Goal: Task Accomplishment & Management: Use online tool/utility

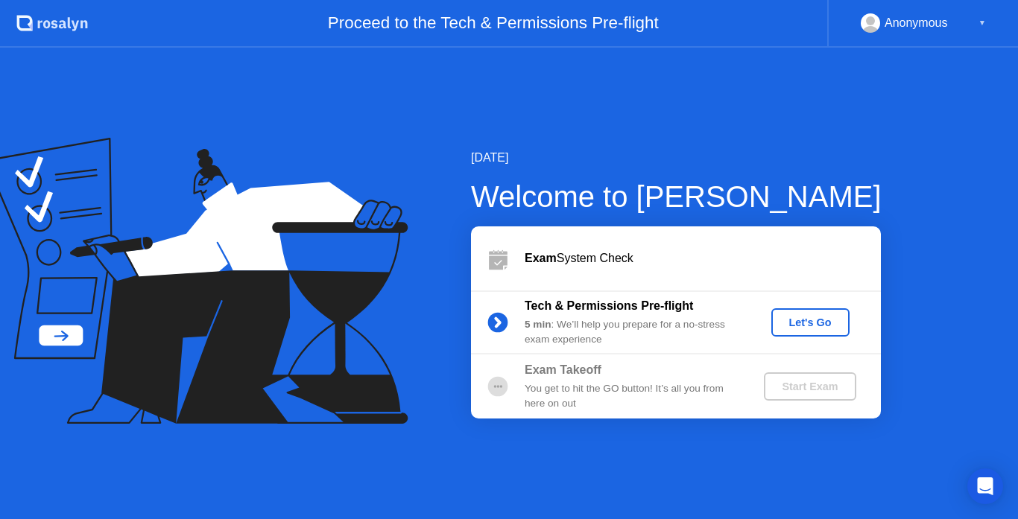
click at [576, 259] on div "Exam System Check" at bounding box center [702, 259] width 356 height 18
click at [800, 325] on div "Let's Go" at bounding box center [810, 323] width 66 height 12
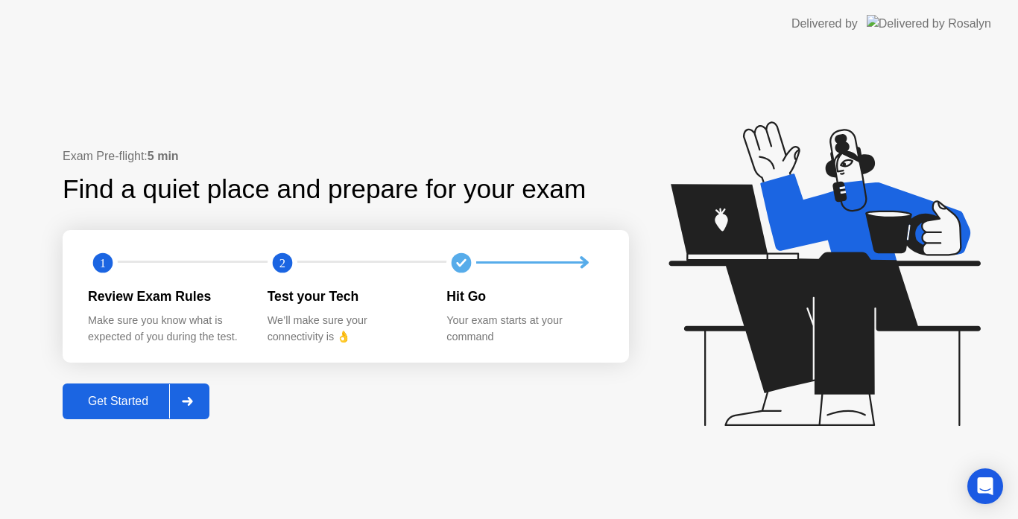
click at [127, 399] on div "Get Started" at bounding box center [118, 401] width 102 height 13
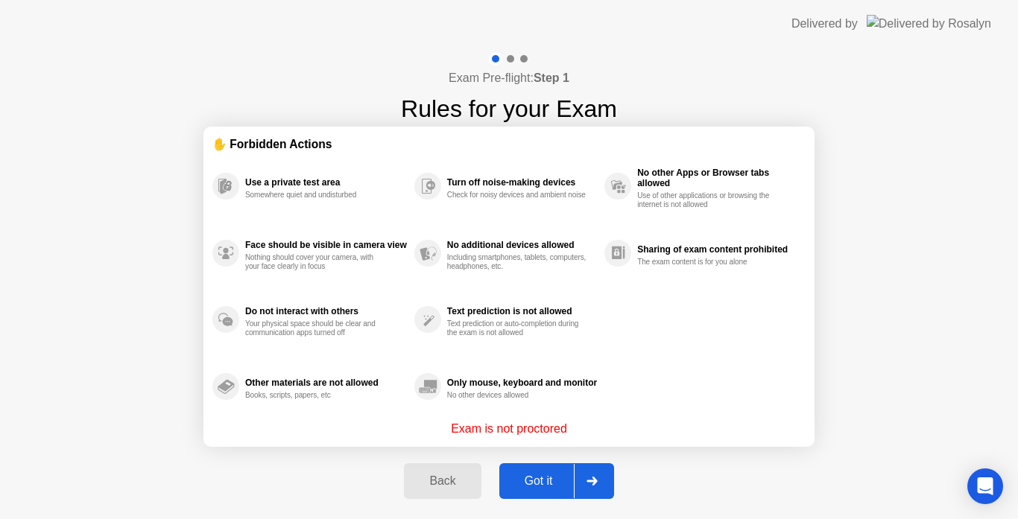
click at [526, 481] on div "Got it" at bounding box center [539, 481] width 70 height 13
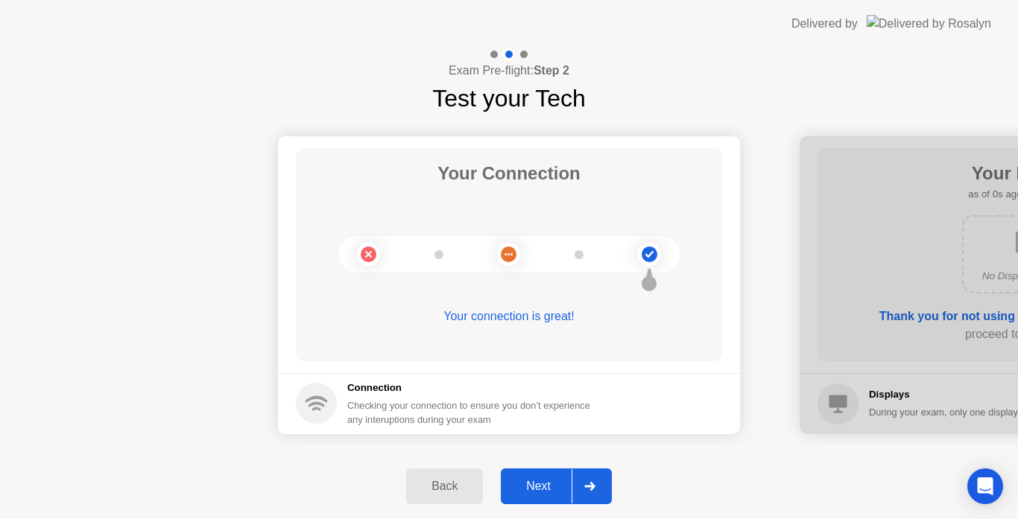
click at [526, 481] on div "Next" at bounding box center [538, 486] width 66 height 13
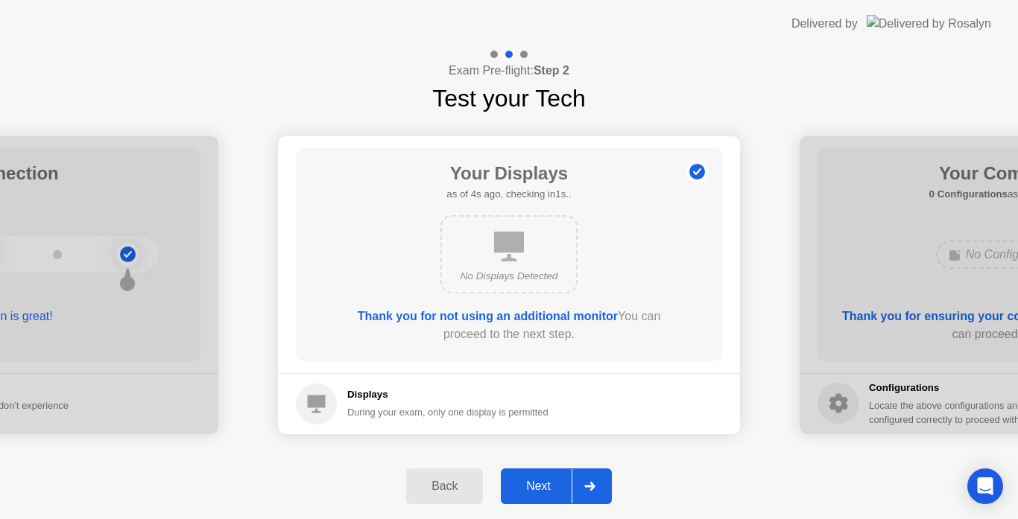
click at [526, 481] on div "Next" at bounding box center [538, 486] width 66 height 13
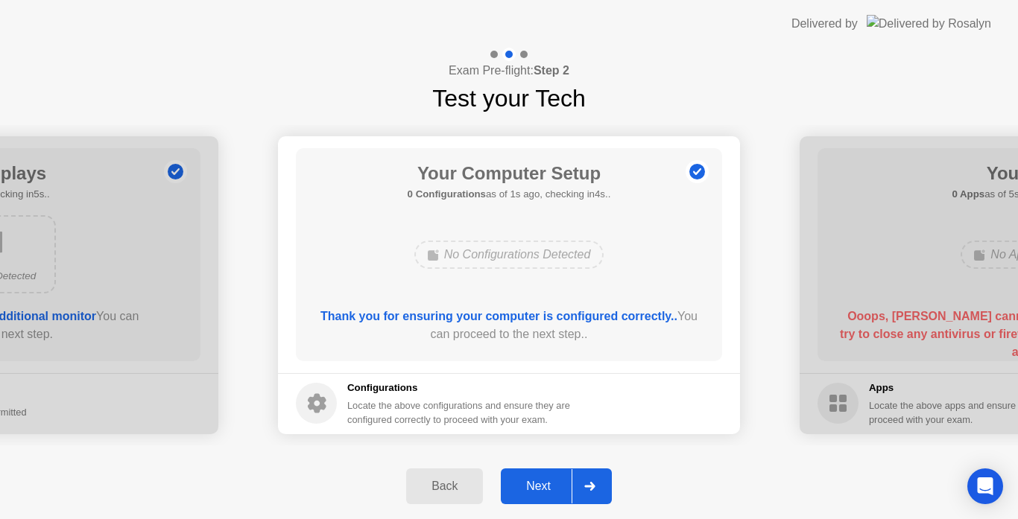
click at [526, 481] on div "Next" at bounding box center [538, 486] width 66 height 13
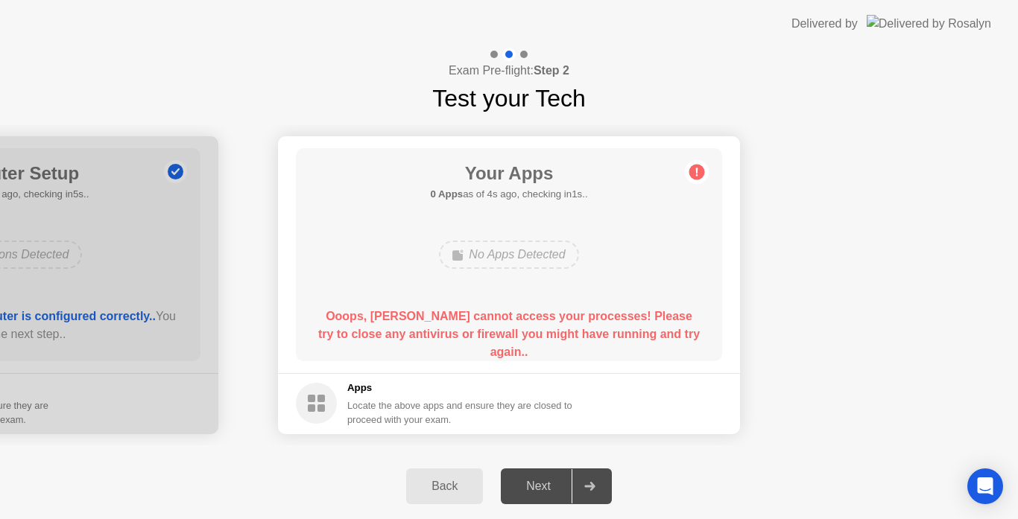
click at [589, 480] on div at bounding box center [589, 486] width 36 height 34
click at [265, 501] on div "Back Next" at bounding box center [509, 487] width 1018 height 66
click at [512, 52] on div at bounding box center [508, 54] width 13 height 13
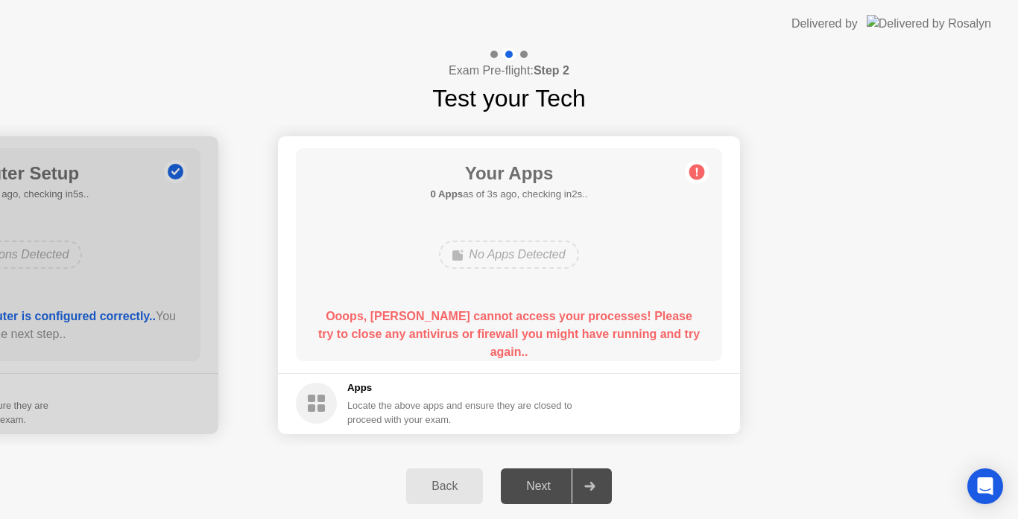
click at [547, 480] on div "Next" at bounding box center [538, 486] width 66 height 13
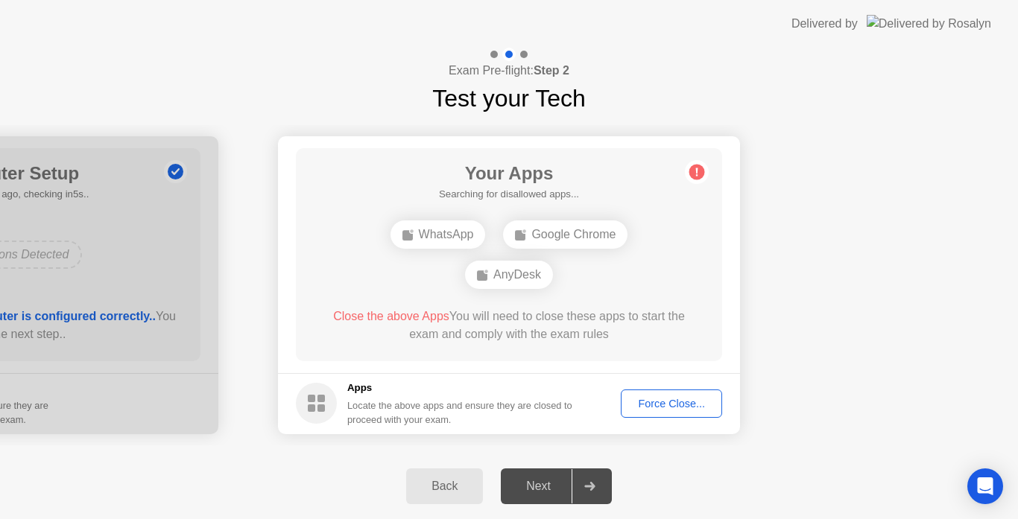
click at [647, 400] on div "Force Close..." at bounding box center [671, 404] width 91 height 12
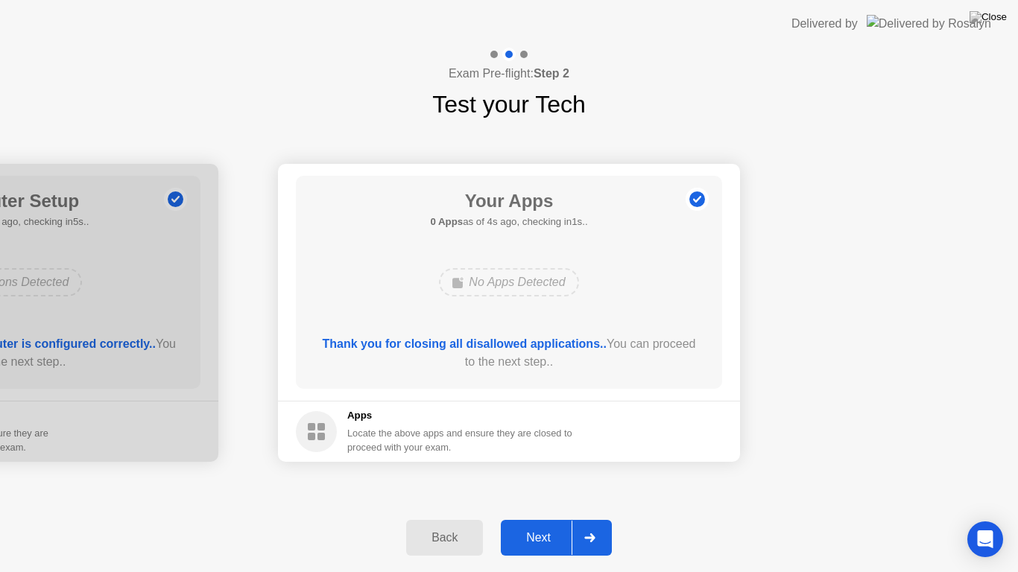
click at [541, 519] on div "Next" at bounding box center [538, 537] width 66 height 13
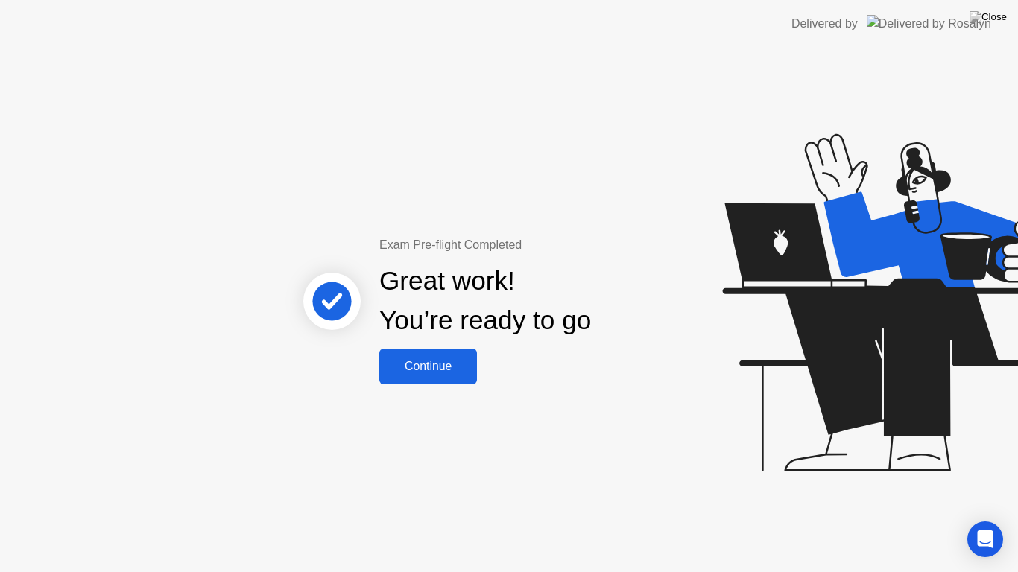
click at [439, 362] on div "Continue" at bounding box center [428, 366] width 89 height 13
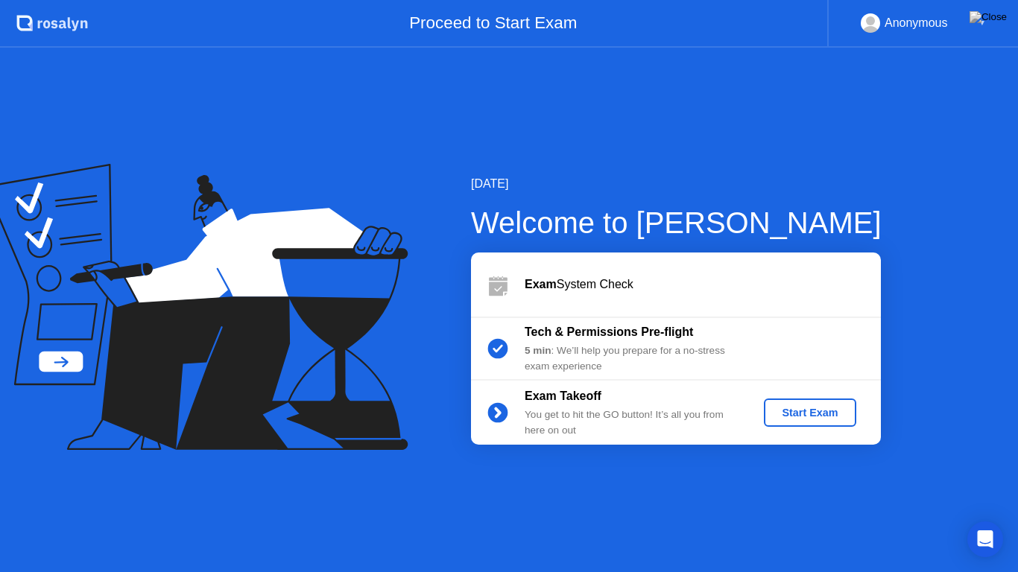
click at [794, 414] on div "Start Exam" at bounding box center [810, 413] width 80 height 12
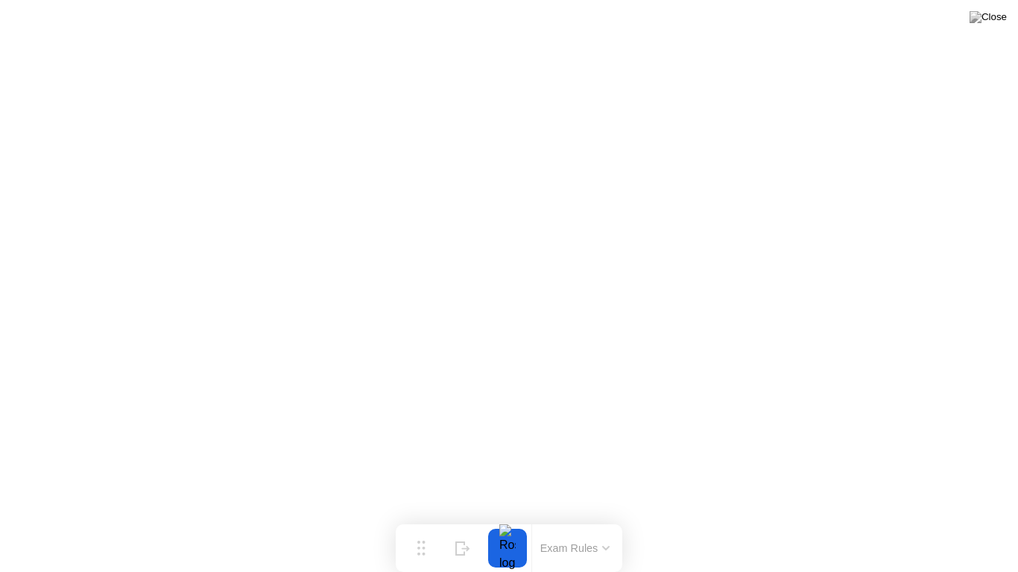
click at [986, 27] on button at bounding box center [988, 16] width 45 height 19
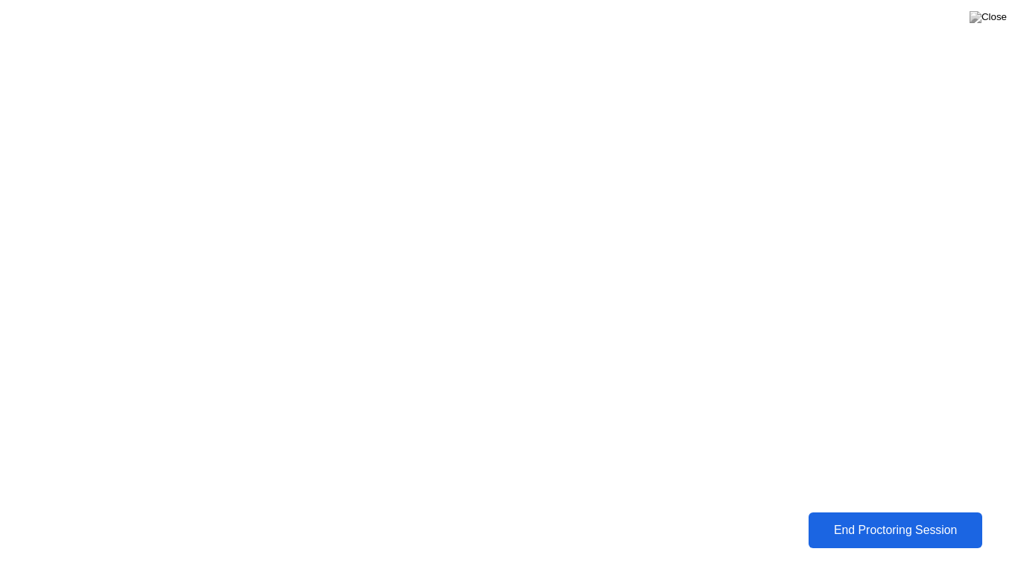
click at [871, 519] on div "End Proctoring Session" at bounding box center [895, 530] width 178 height 14
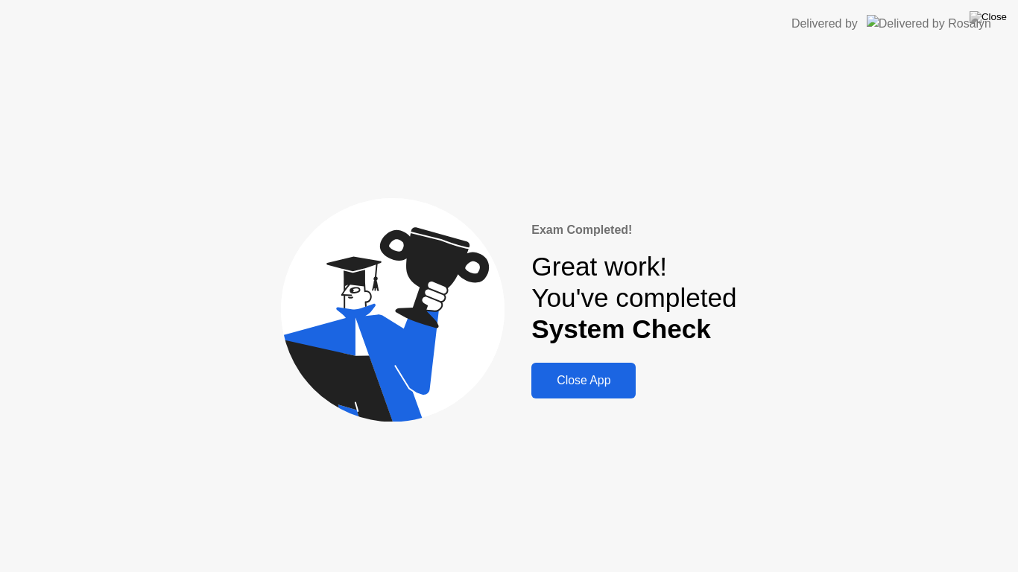
click at [600, 382] on div "Close App" at bounding box center [583, 380] width 95 height 13
